Goal: Transaction & Acquisition: Purchase product/service

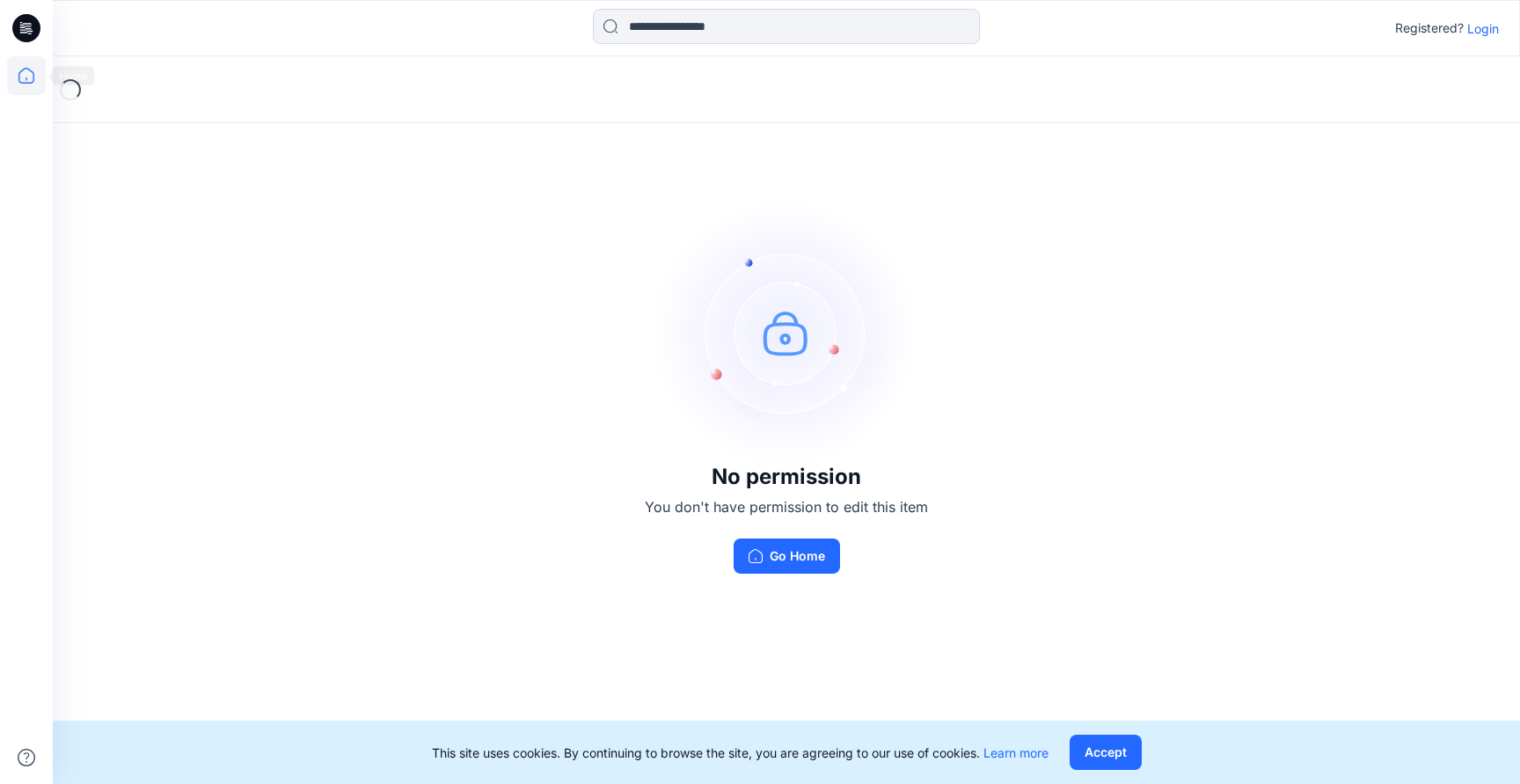
click at [19, 68] on icon at bounding box center [26, 76] width 39 height 39
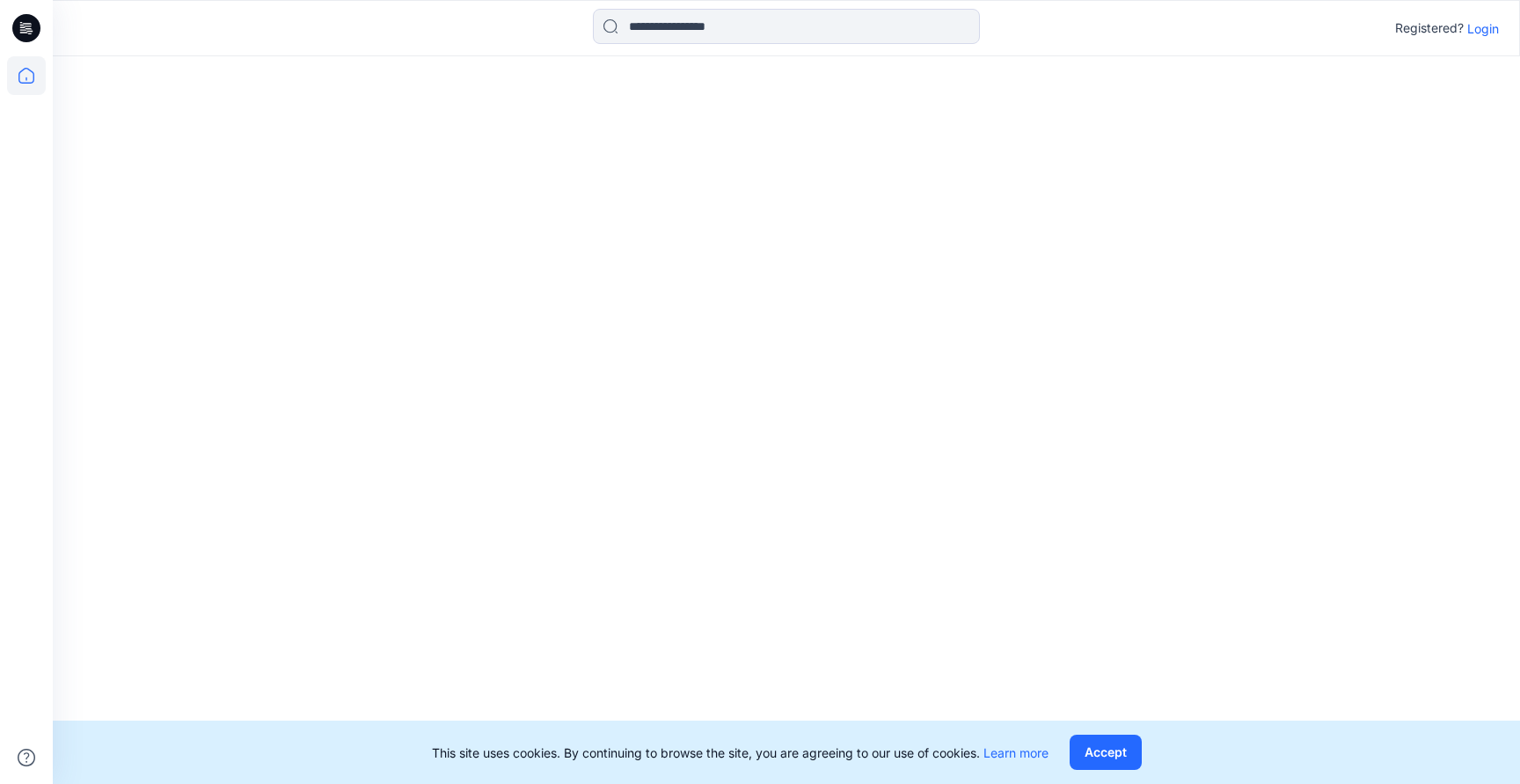
click at [1494, 19] on p "Login" at bounding box center [1483, 28] width 32 height 18
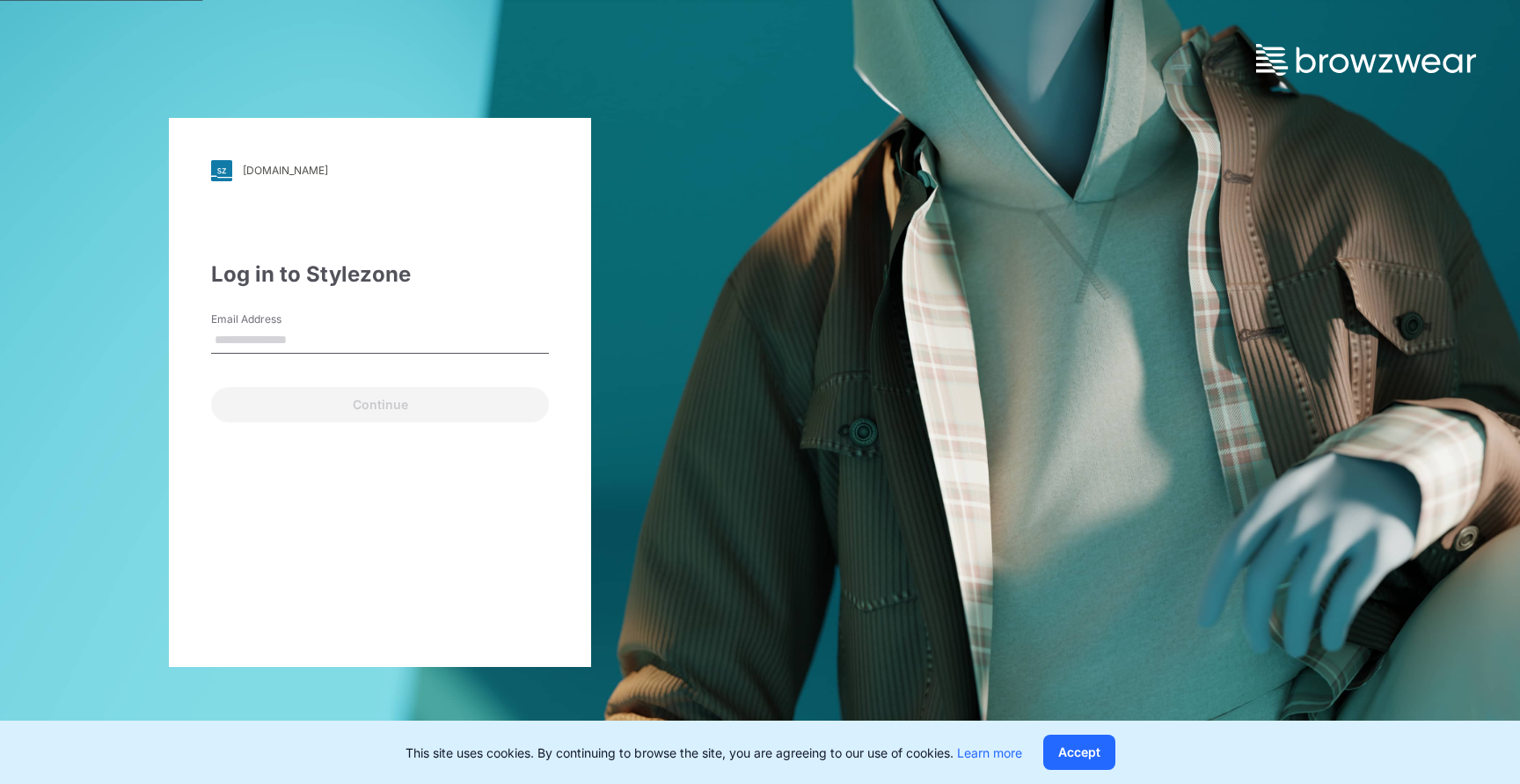
click at [388, 332] on input "Email Address" at bounding box center [380, 340] width 338 height 26
type input "**********"
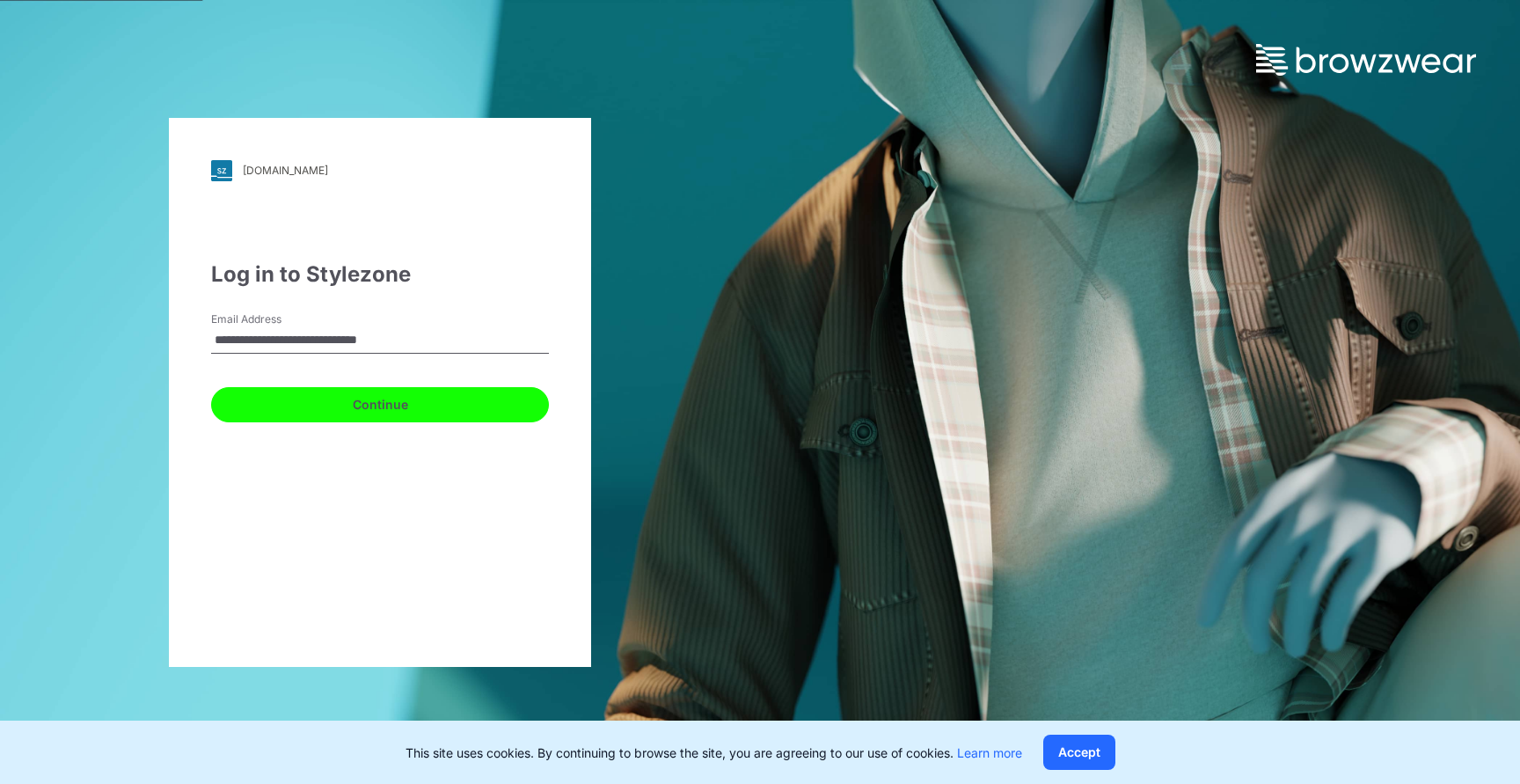
click at [329, 404] on button "Continue" at bounding box center [380, 404] width 338 height 35
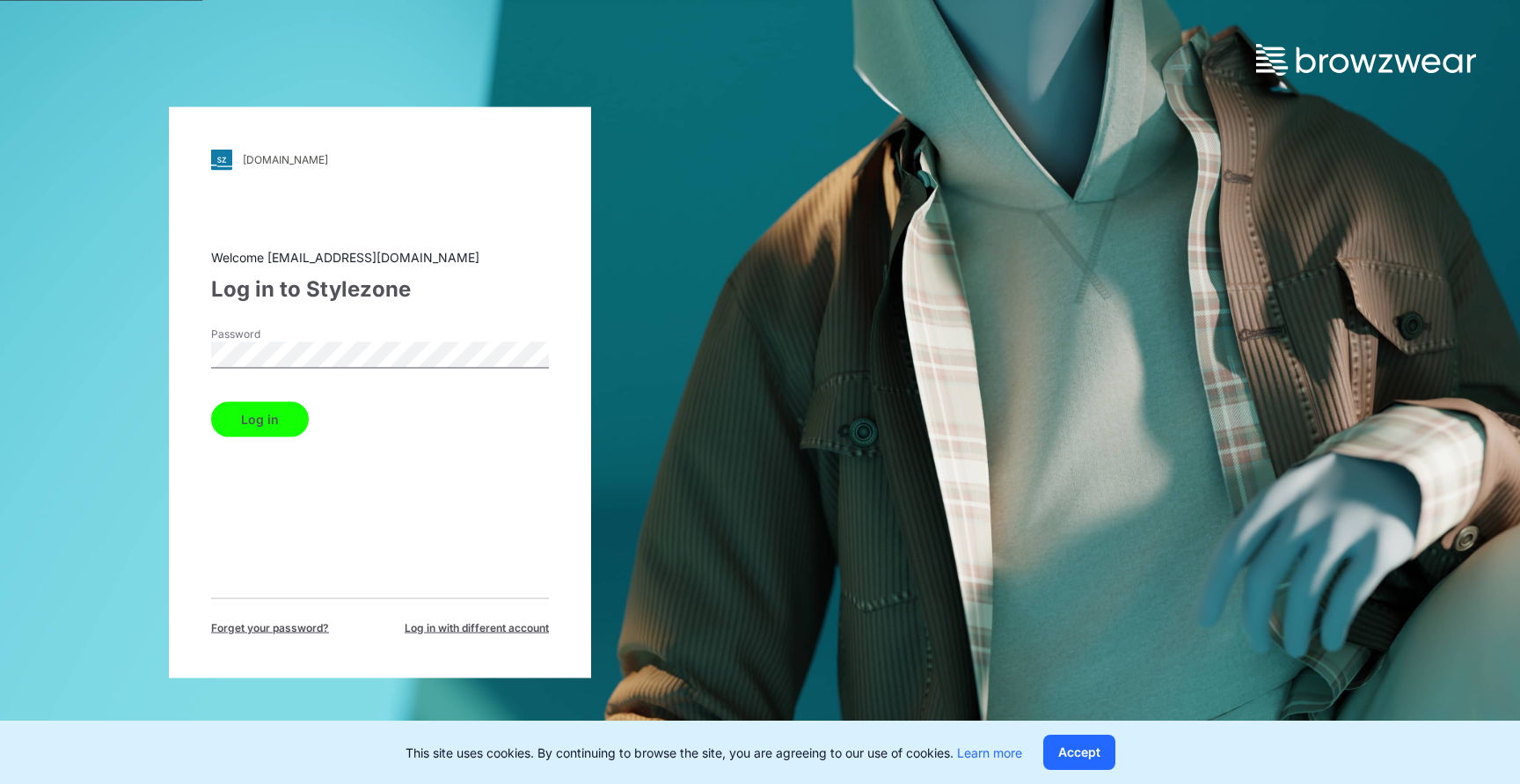
click at [266, 418] on button "Log in" at bounding box center [259, 419] width 97 height 35
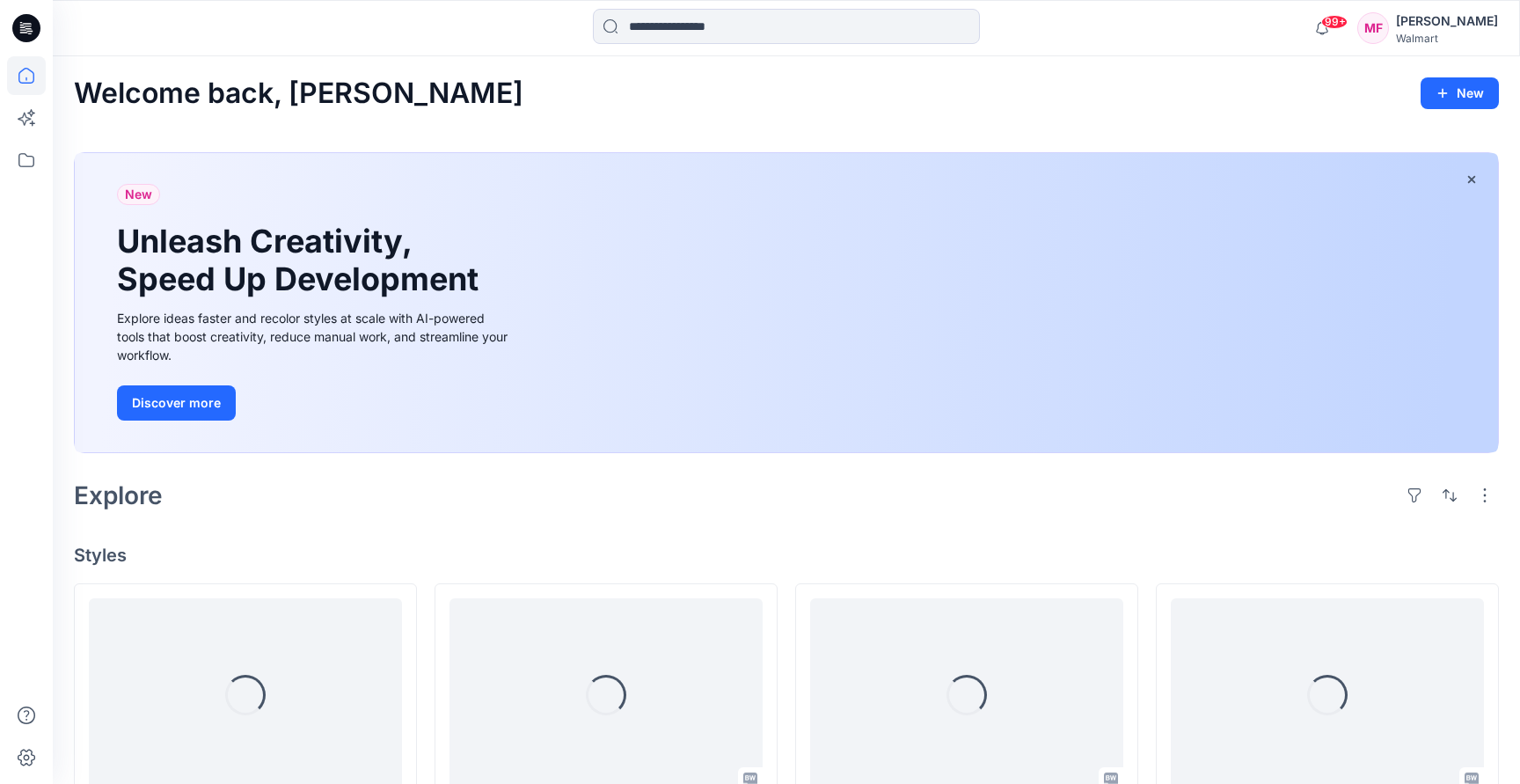
scroll to position [395, 0]
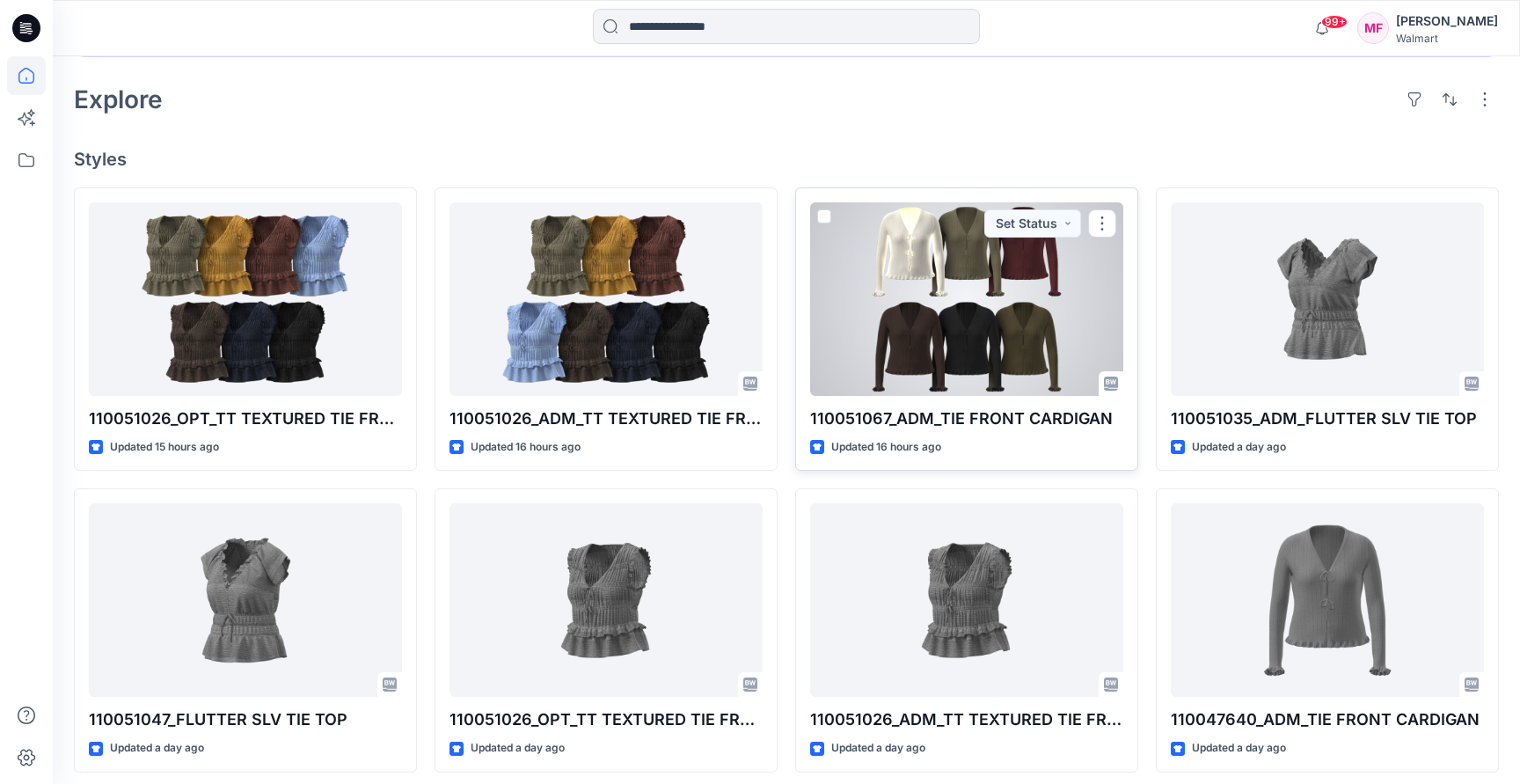
click at [926, 331] on div at bounding box center [967, 298] width 313 height 193
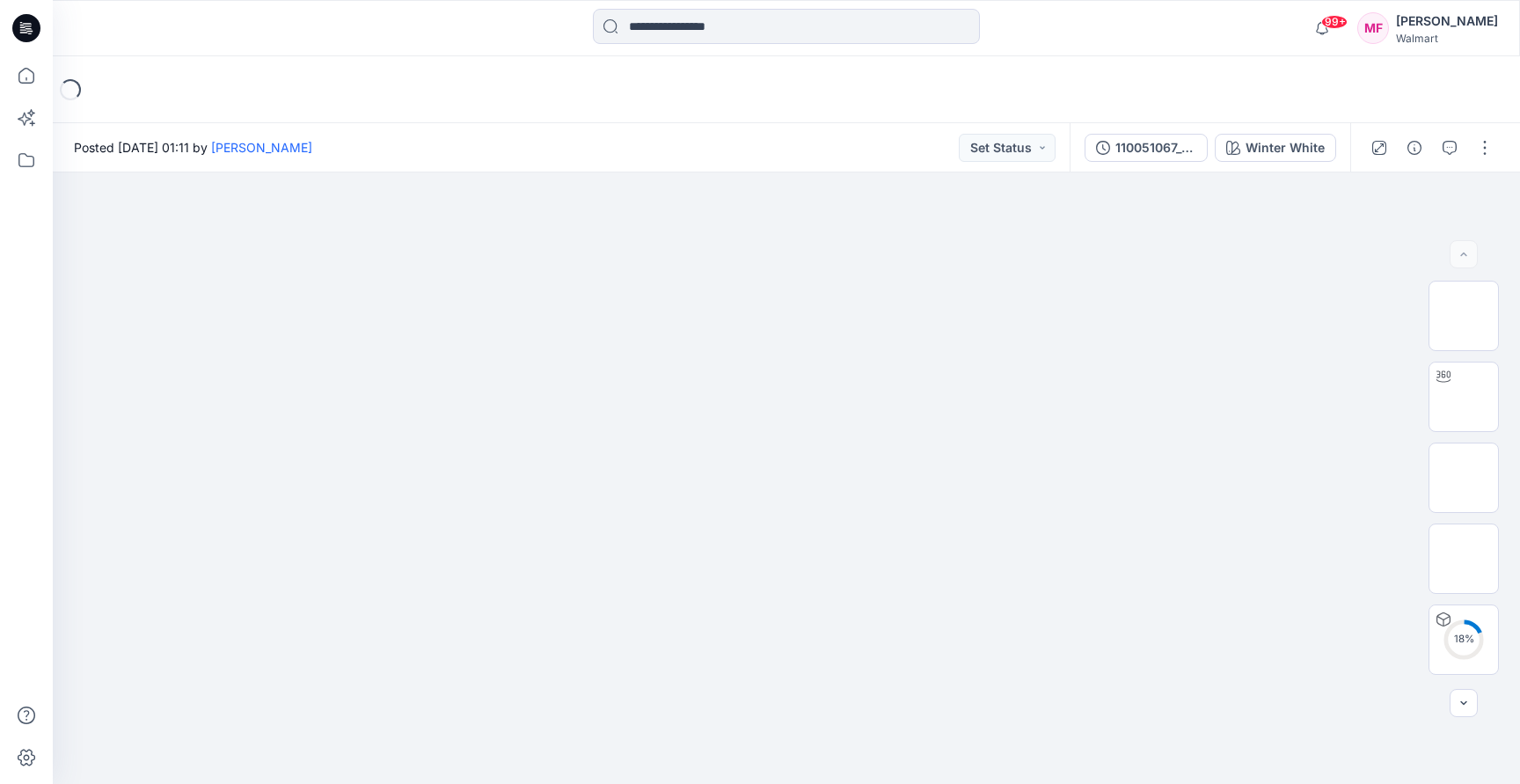
click at [1268, 162] on div "110051067_ColorRun_TIE FRONT CARDIGAN Winter White" at bounding box center [1210, 148] width 281 height 50
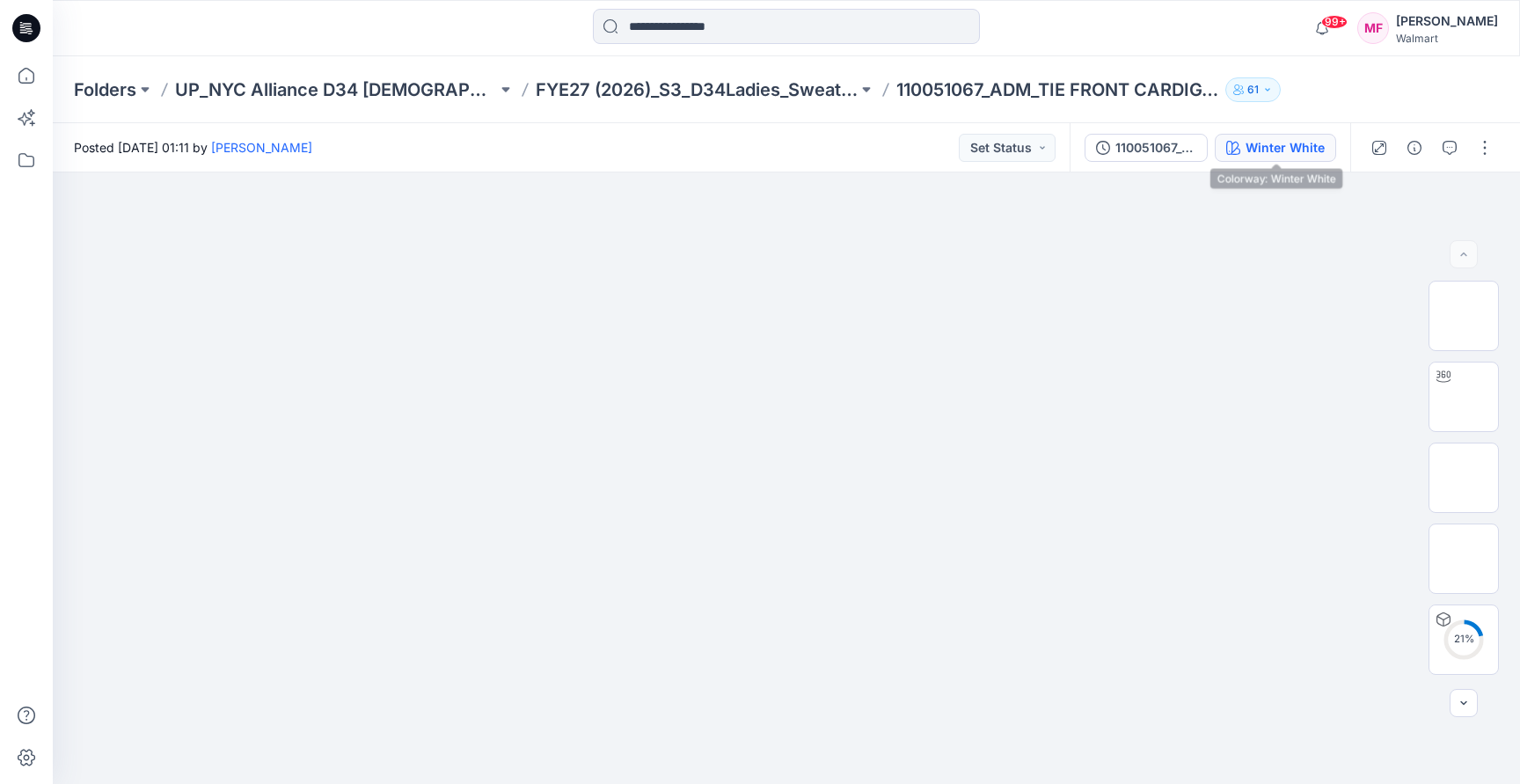
click at [1262, 151] on div "Winter White" at bounding box center [1285, 148] width 79 height 19
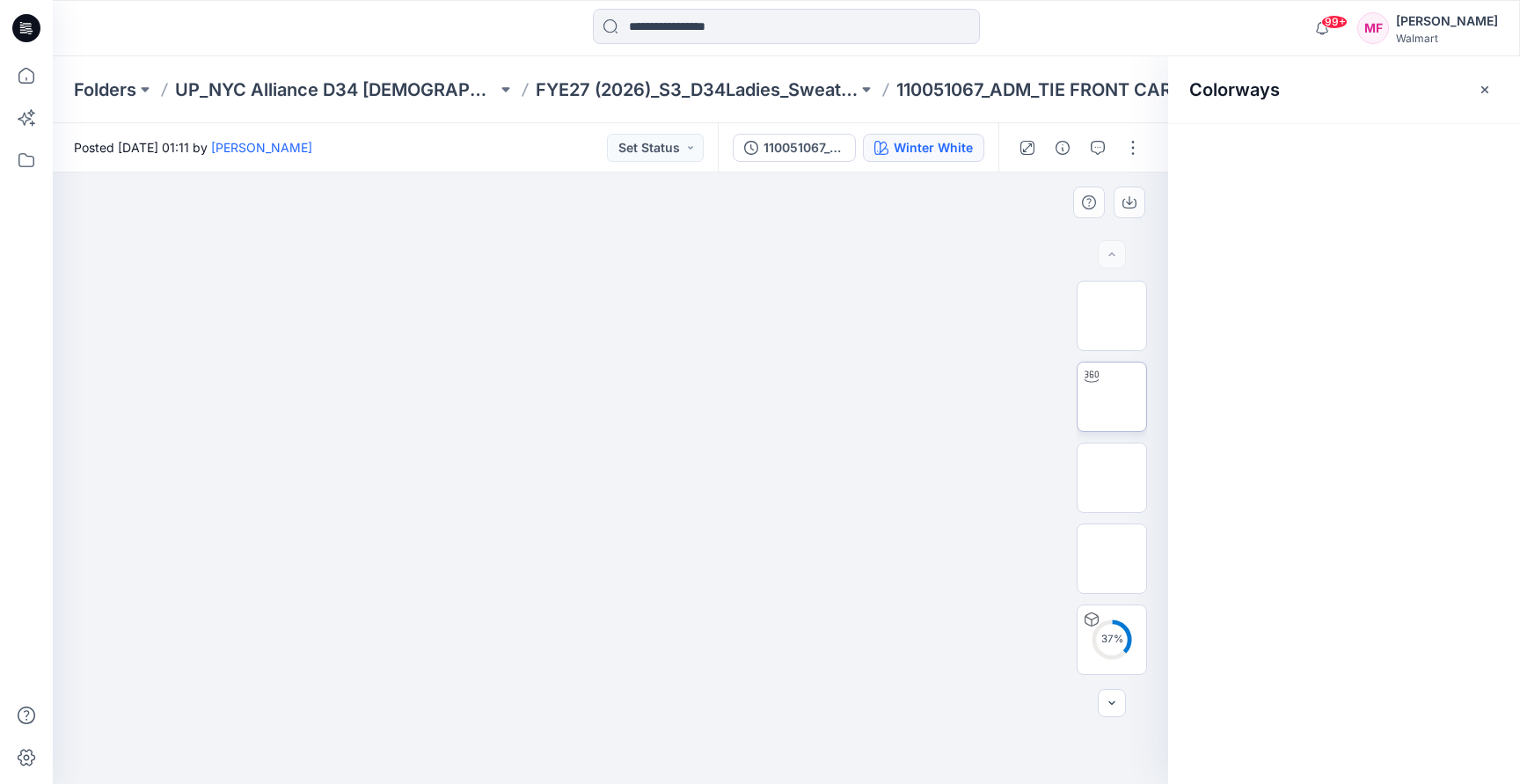
click at [1112, 396] on img at bounding box center [1112, 396] width 0 height 0
click at [1112, 478] on img at bounding box center [1112, 478] width 0 height 0
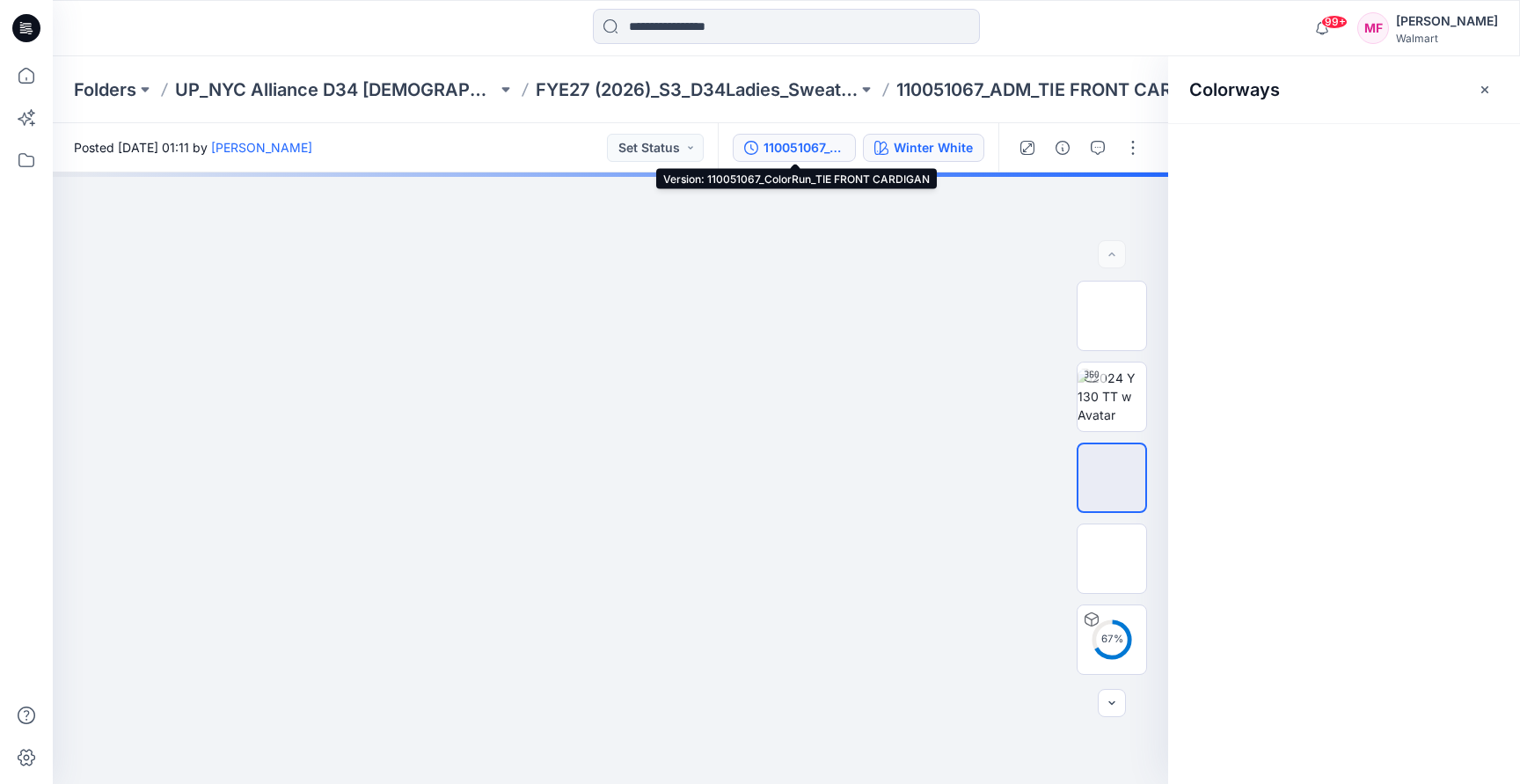
click at [802, 140] on div "110051067_ColorRun_TIE FRONT CARDIGAN" at bounding box center [804, 148] width 81 height 19
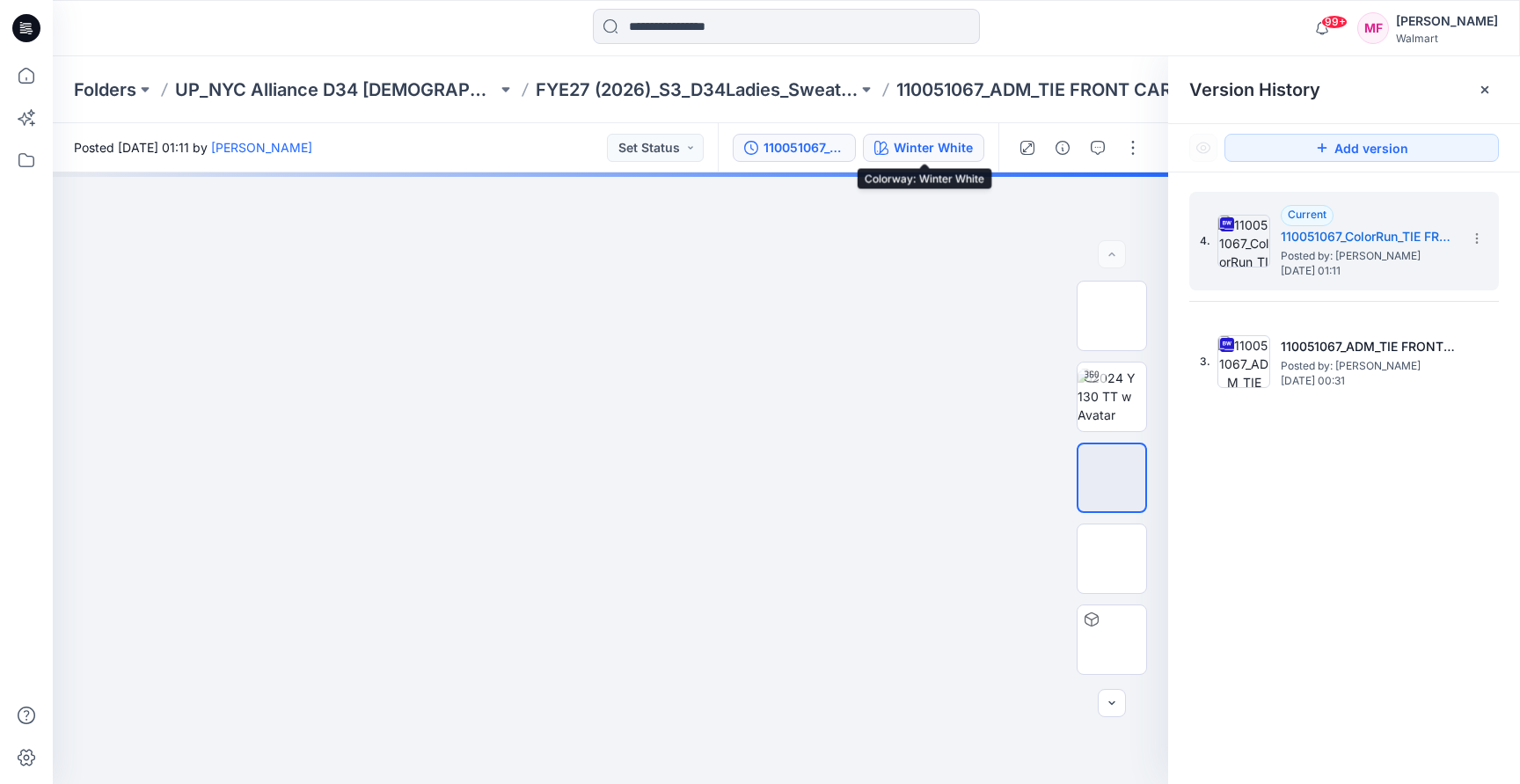
click at [944, 153] on div "Winter White" at bounding box center [933, 148] width 79 height 19
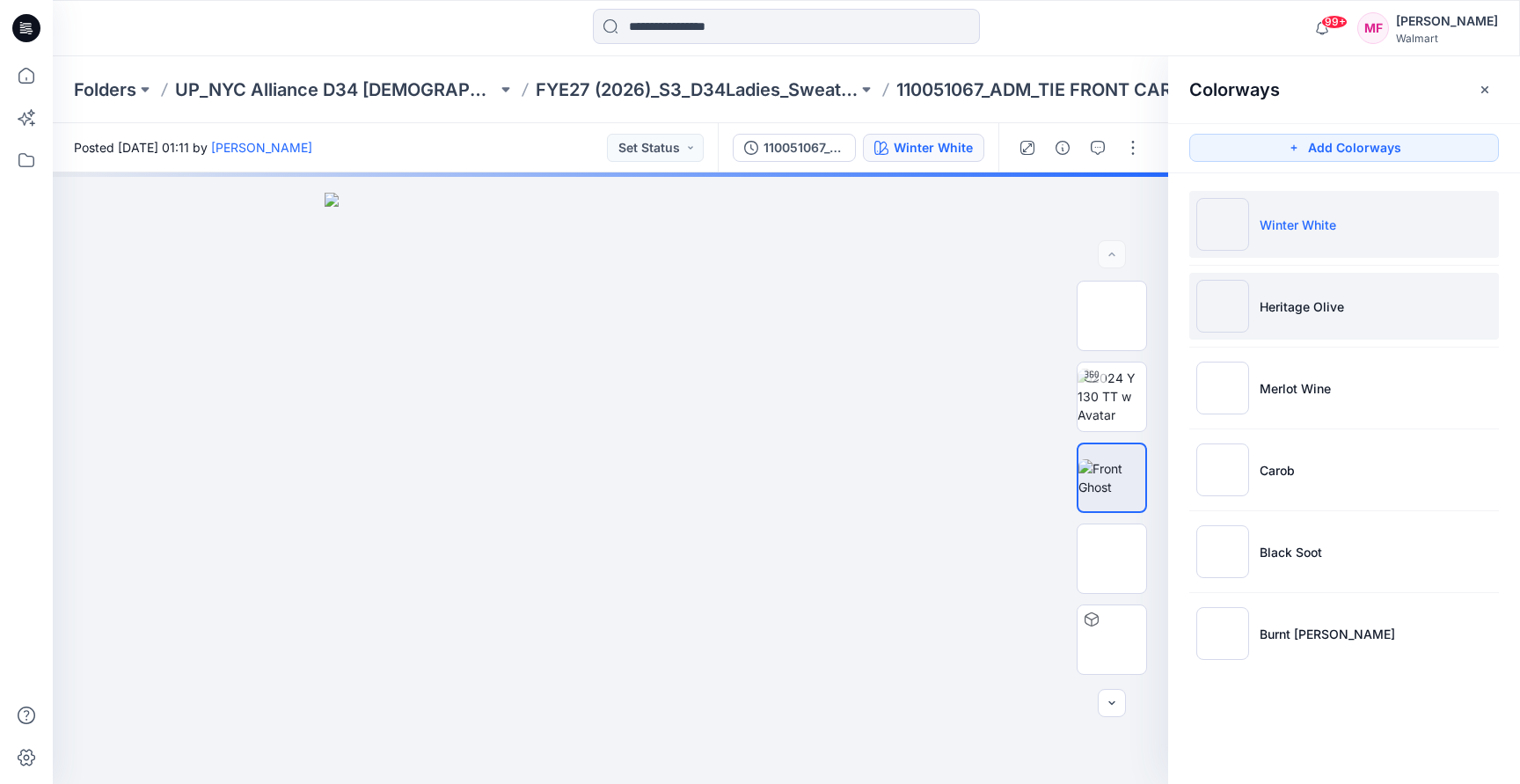
click at [1275, 318] on li "Heritage Olive" at bounding box center [1344, 306] width 310 height 67
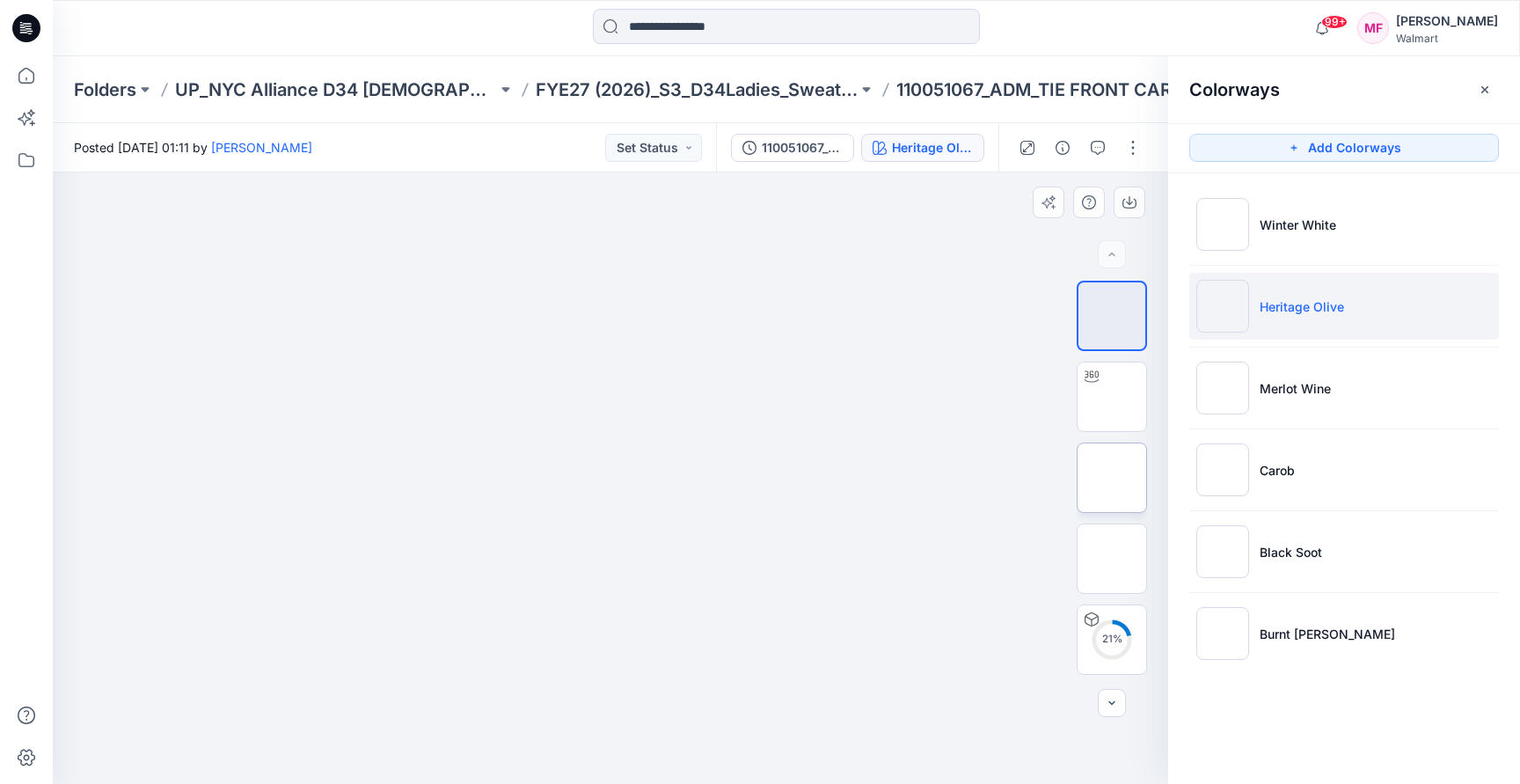
click at [1112, 478] on img at bounding box center [1112, 478] width 0 height 0
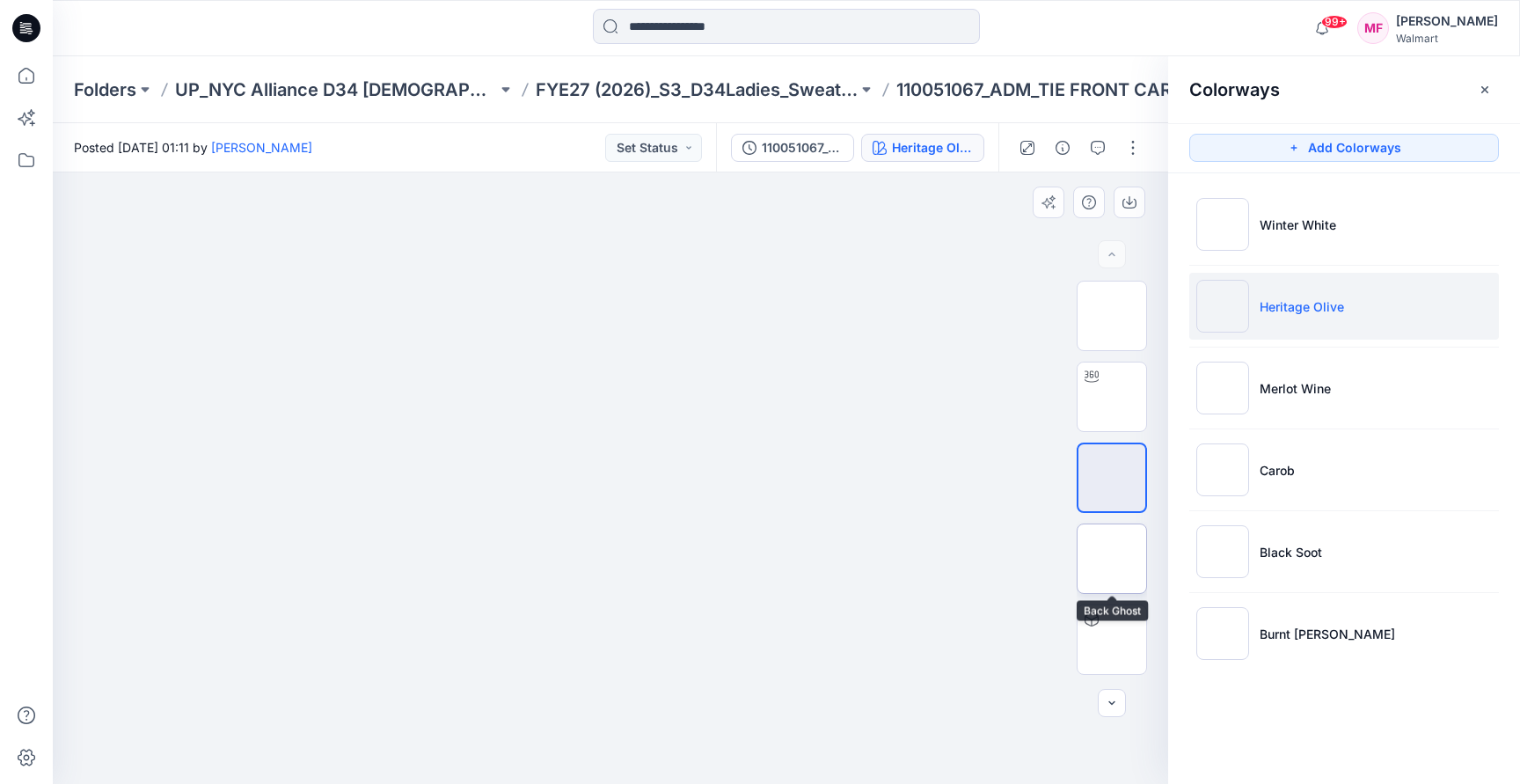
click at [1112, 559] on img at bounding box center [1112, 559] width 0 height 0
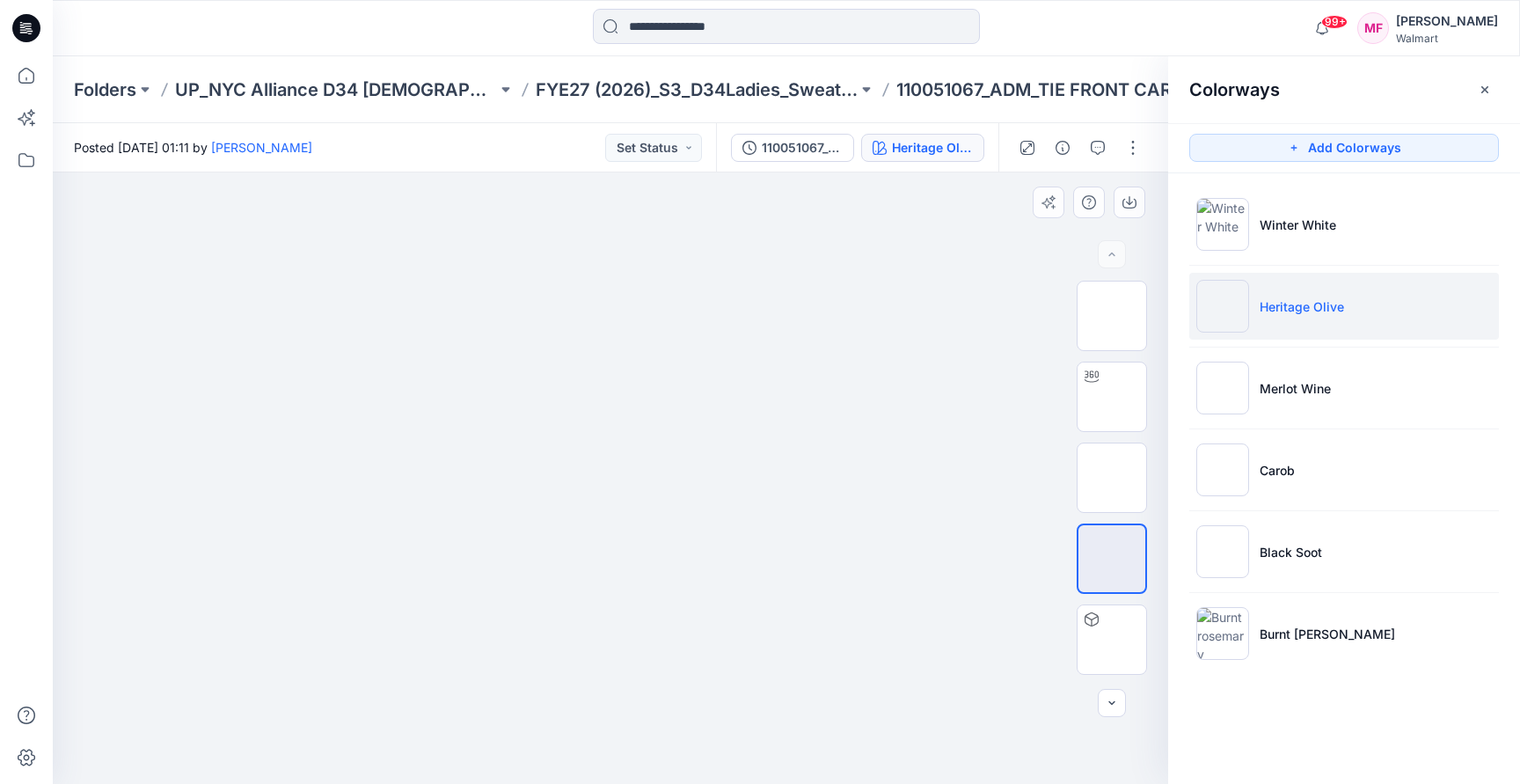
click at [59, 699] on div at bounding box center [610, 477] width 1116 height 611
